Goal: Transaction & Acquisition: Purchase product/service

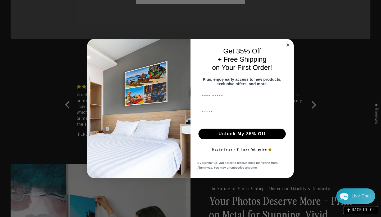
scroll to position [473, 0]
click at [290, 42] on circle "Close dialog" at bounding box center [288, 45] width 6 height 6
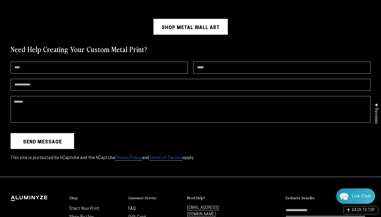
scroll to position [1362, 0]
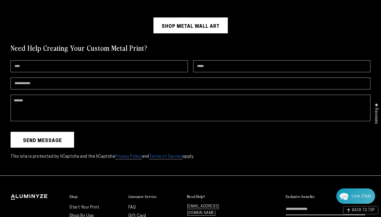
click at [188, 20] on link "Shop Metal Wall Art" at bounding box center [191, 25] width 74 height 16
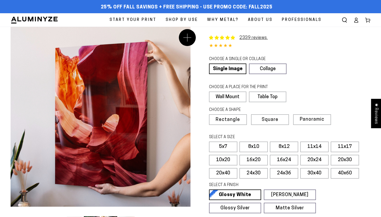
select select "**********"
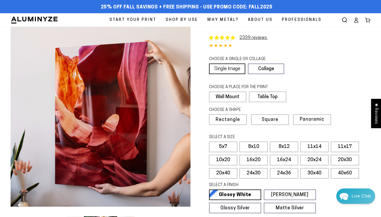
click at [221, 66] on link "Single Image" at bounding box center [227, 69] width 36 height 11
click at [225, 96] on label "Wall Mount" at bounding box center [227, 97] width 37 height 11
click at [283, 146] on label "8x12" at bounding box center [284, 147] width 28 height 11
click at [280, 158] on label "16x24" at bounding box center [284, 160] width 28 height 11
click at [282, 147] on label "8x12" at bounding box center [284, 147] width 28 height 11
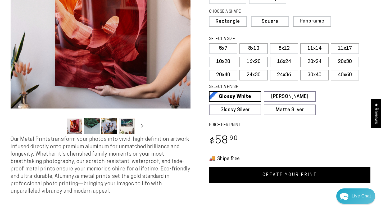
scroll to position [98, 0]
click at [313, 48] on label "11x14" at bounding box center [315, 48] width 28 height 11
click at [287, 48] on label "8x12" at bounding box center [284, 48] width 28 height 11
click at [282, 175] on link "CREATE YOUR PRINT" at bounding box center [290, 175] width 162 height 16
